Goal: Transaction & Acquisition: Download file/media

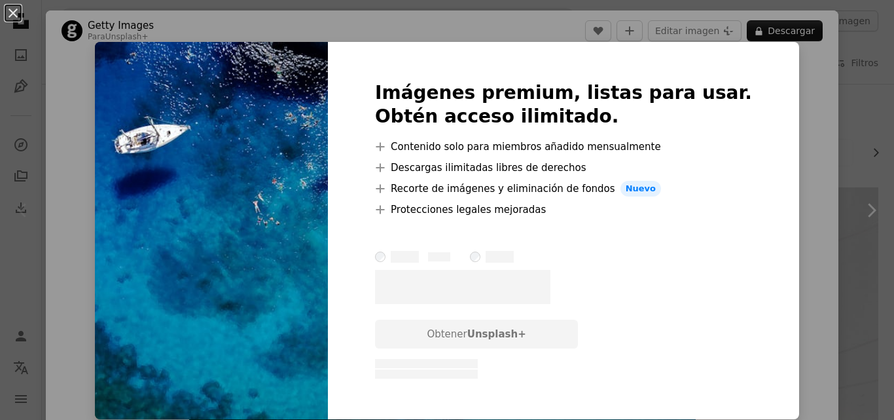
scroll to position [100, 0]
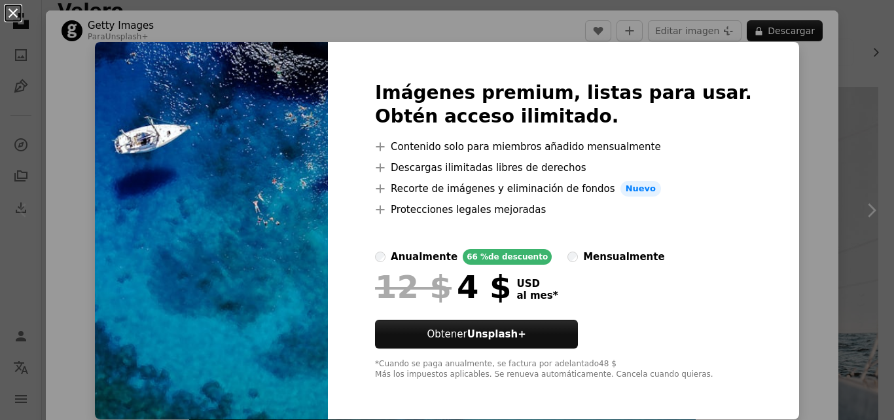
click at [17, 16] on button "An X shape" at bounding box center [13, 13] width 16 height 16
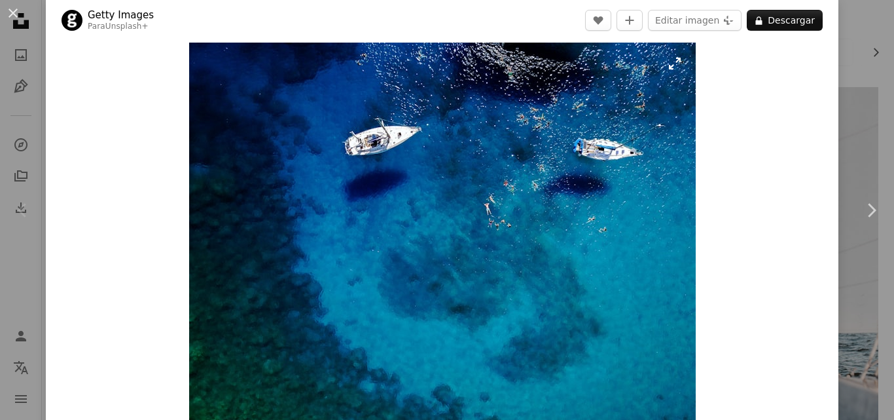
scroll to position [16, 0]
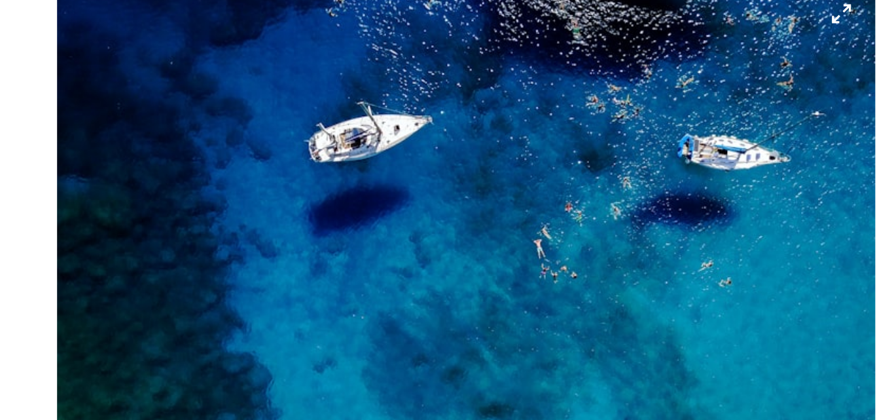
click at [403, 142] on img "Ampliar en esta imagen" at bounding box center [442, 232] width 507 height 380
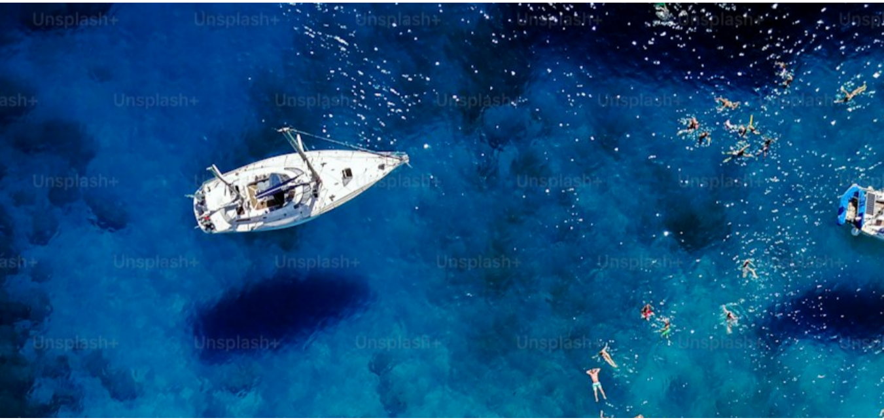
scroll to position [119, 0]
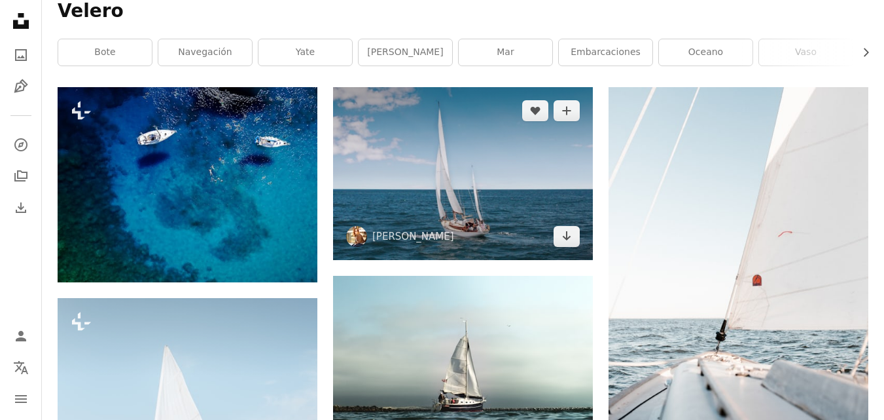
click at [438, 215] on img at bounding box center [463, 173] width 260 height 173
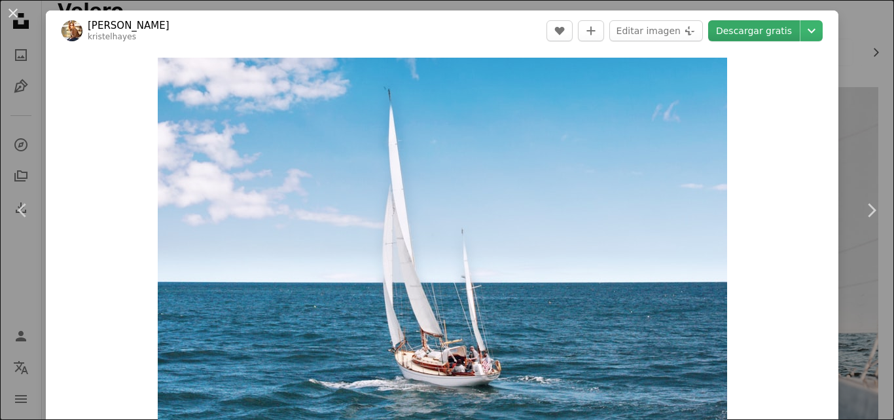
click at [753, 29] on link "Descargar gratis" at bounding box center [754, 30] width 92 height 21
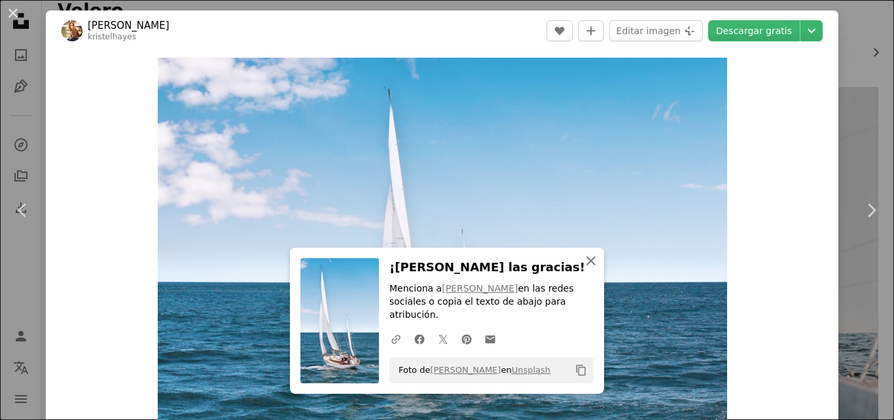
click at [592, 268] on icon "An X shape" at bounding box center [591, 261] width 16 height 16
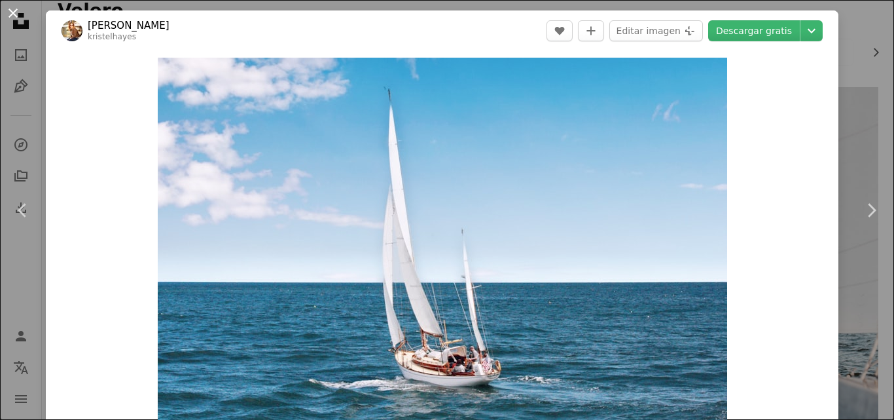
click at [11, 11] on button "An X shape" at bounding box center [13, 13] width 16 height 16
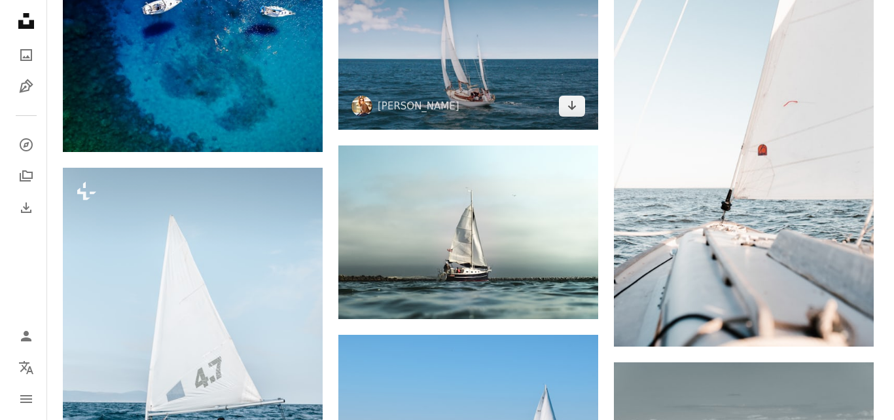
scroll to position [234, 0]
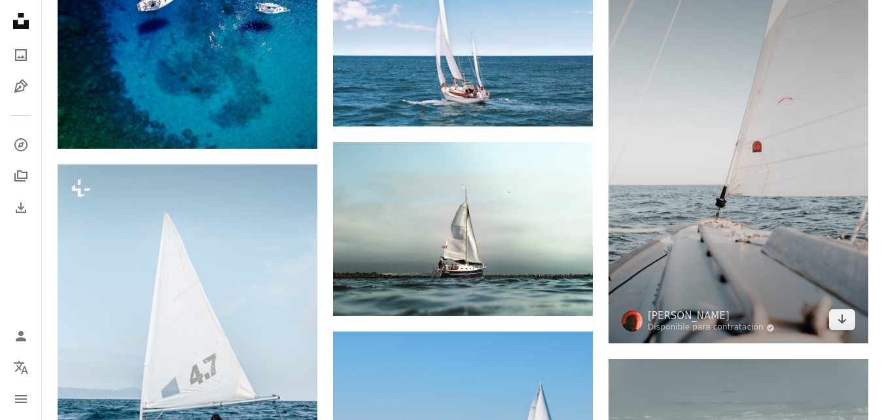
click at [694, 164] on img at bounding box center [739, 149] width 260 height 390
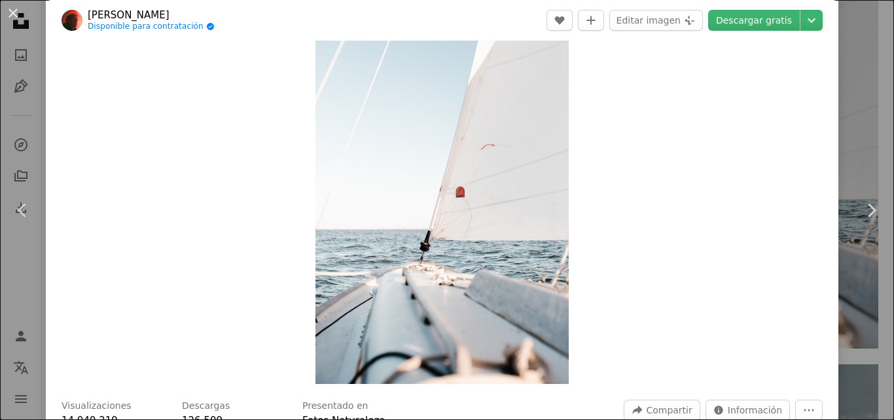
scroll to position [54, 0]
click at [744, 25] on link "Descargar gratis" at bounding box center [754, 20] width 92 height 21
